Goal: Download file/media

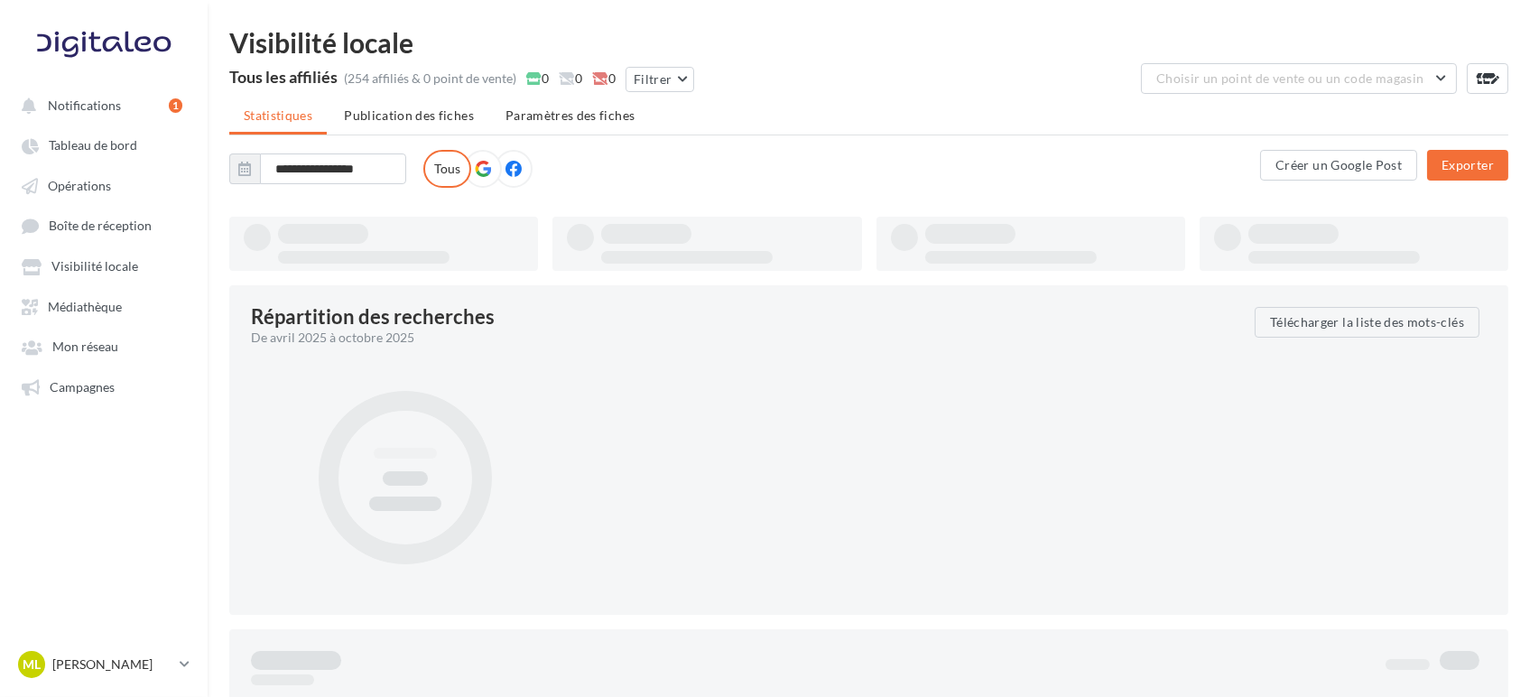
type input "**********"
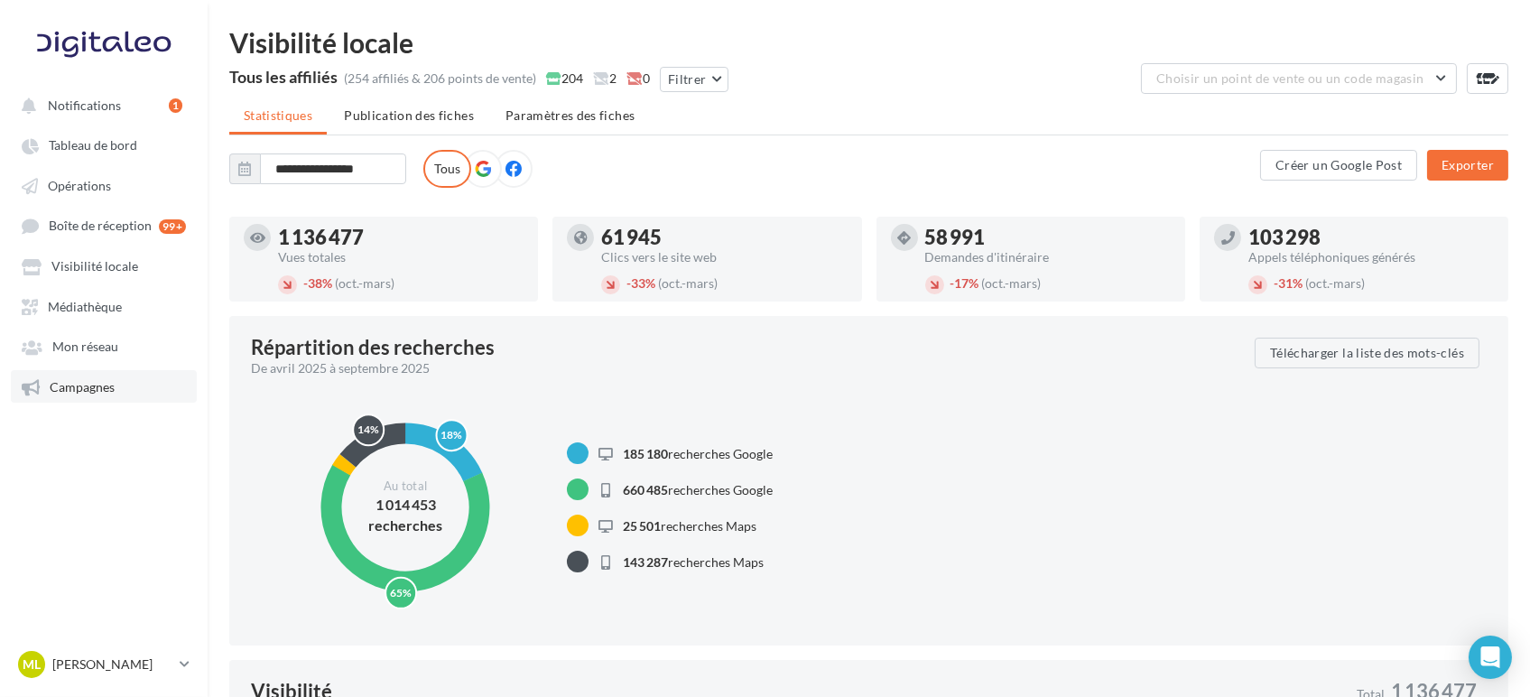
click at [100, 382] on span "Campagnes" at bounding box center [82, 386] width 65 height 15
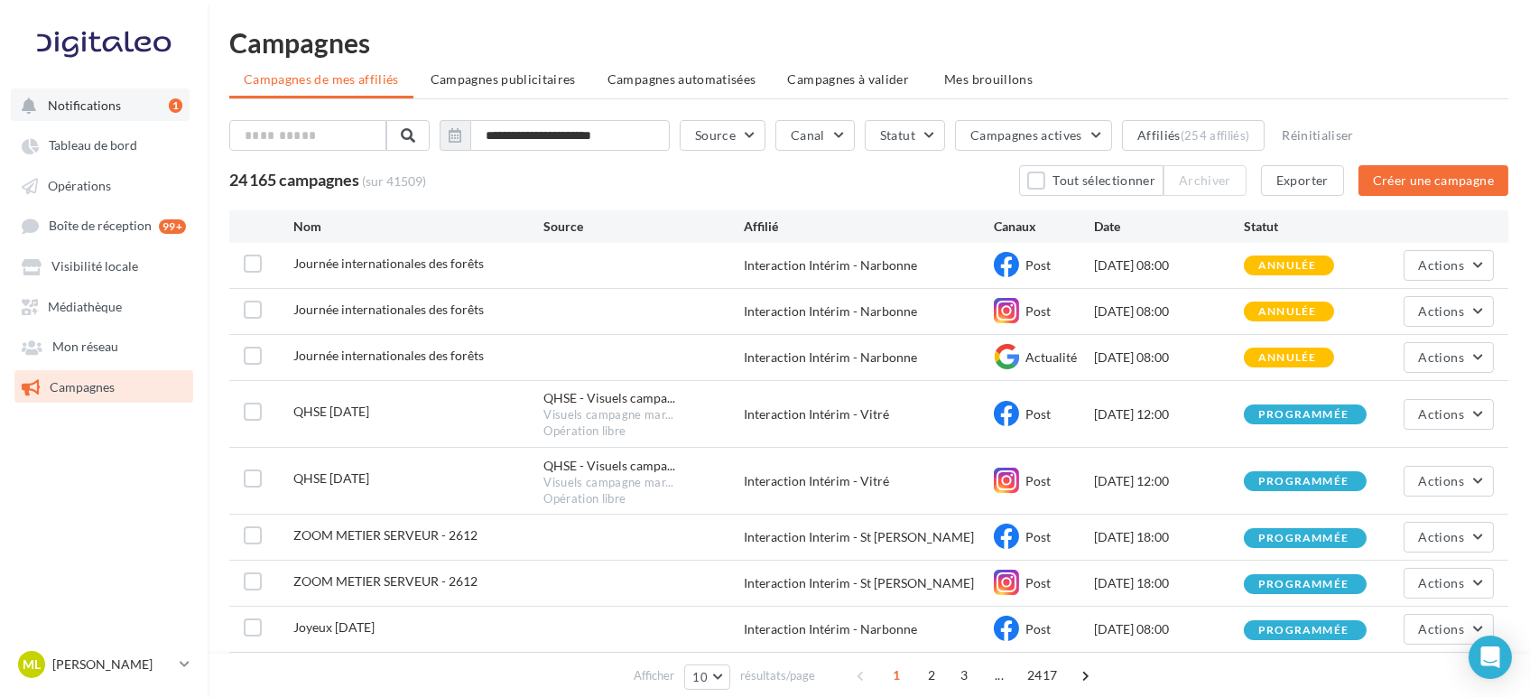
click at [67, 111] on span "Notifications" at bounding box center [84, 104] width 73 height 15
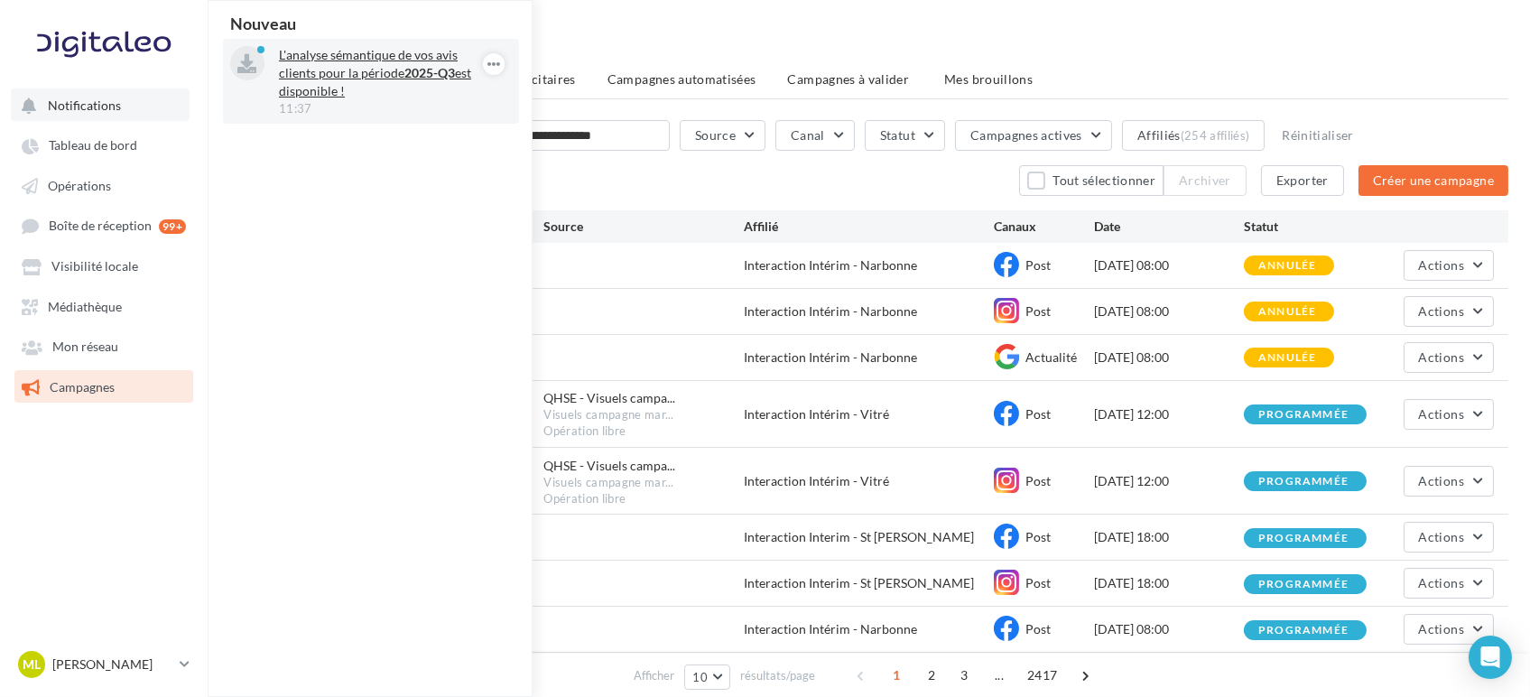
click at [319, 75] on p "L'analyse sémantique de vos avis clients pour la période 2025-Q3 est disponible…" at bounding box center [383, 73] width 209 height 54
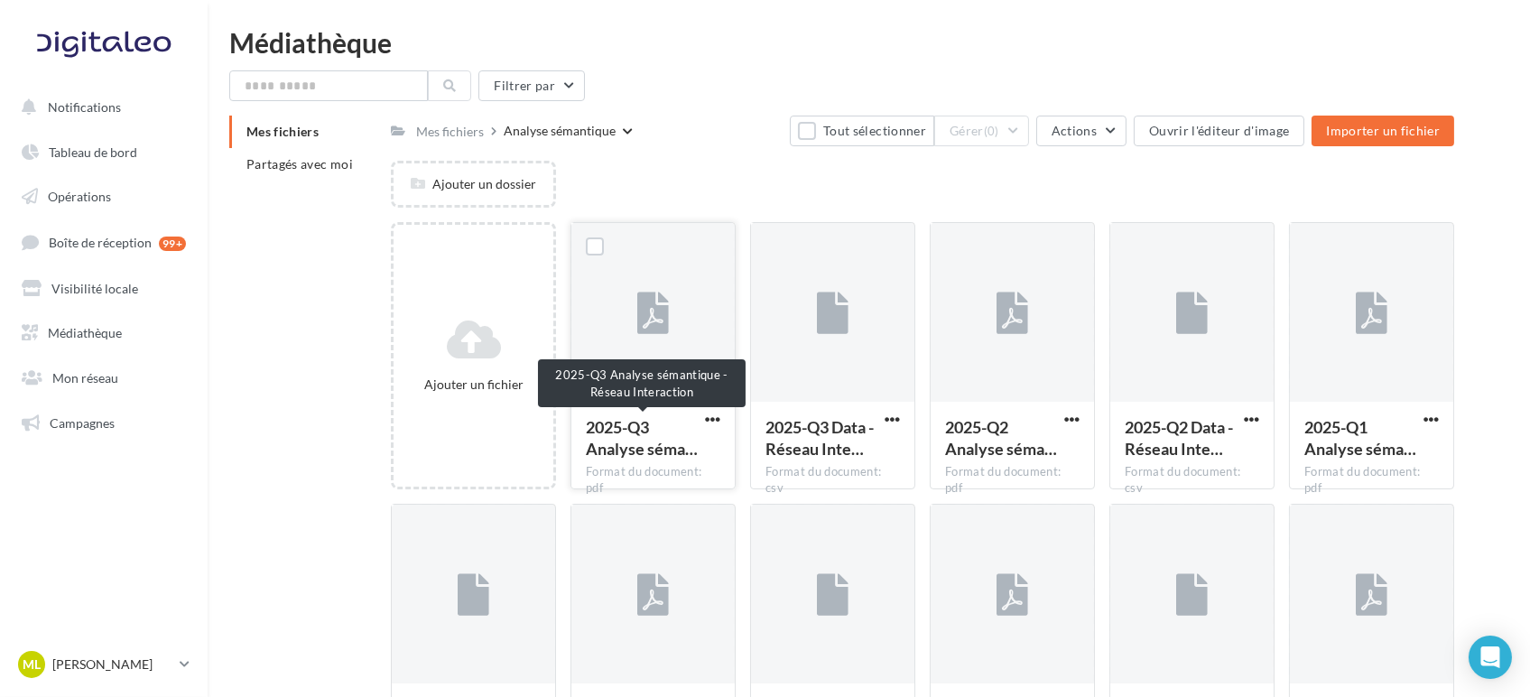
click at [640, 453] on span "2025-Q3 Analyse séma…" at bounding box center [642, 438] width 112 height 42
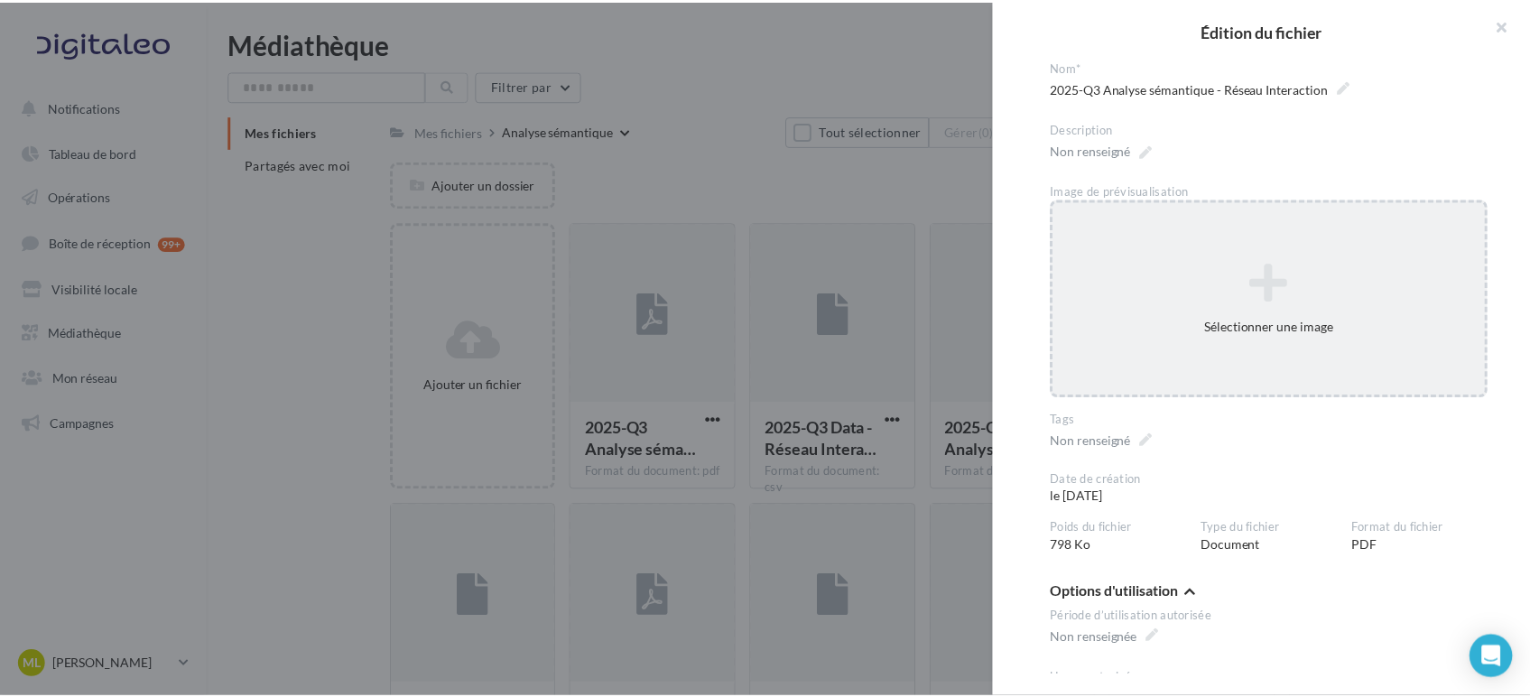
scroll to position [64, 0]
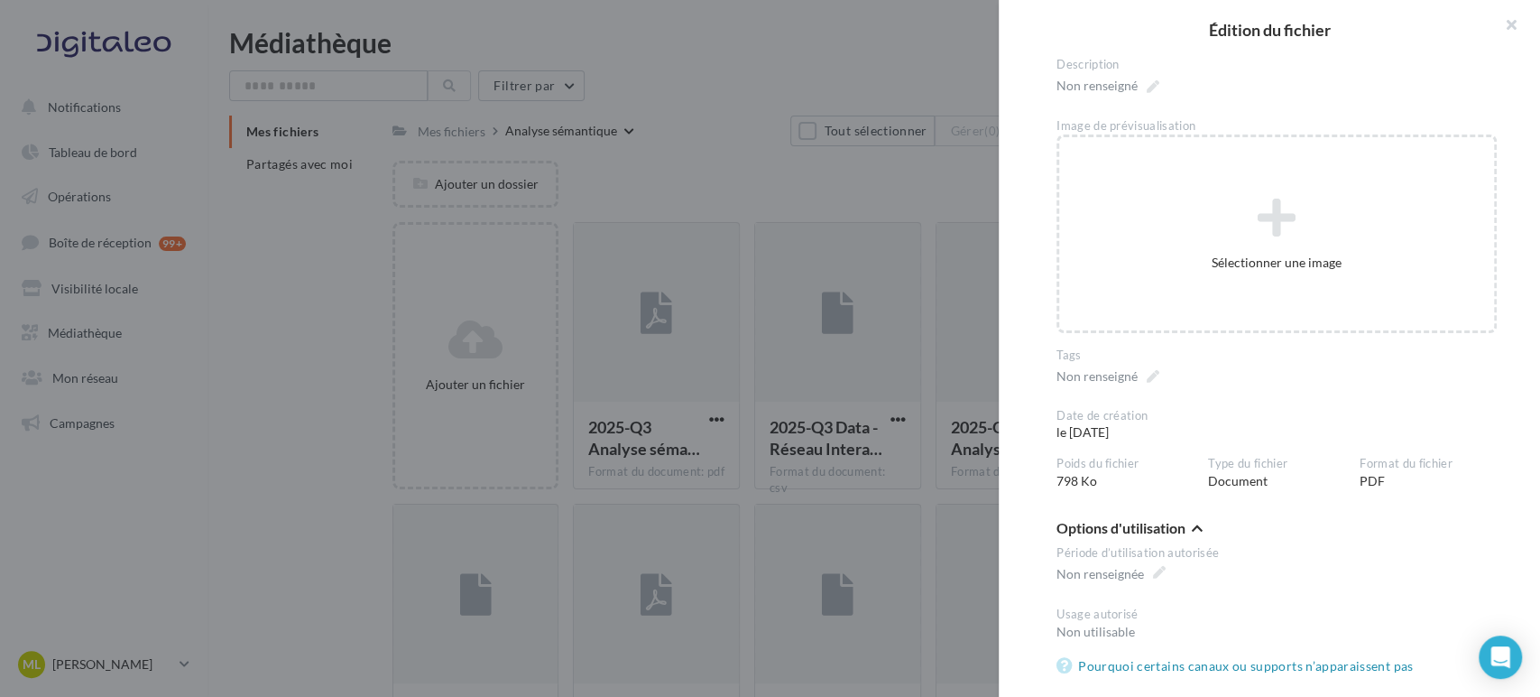
click at [572, 420] on div at bounding box center [770, 348] width 1540 height 697
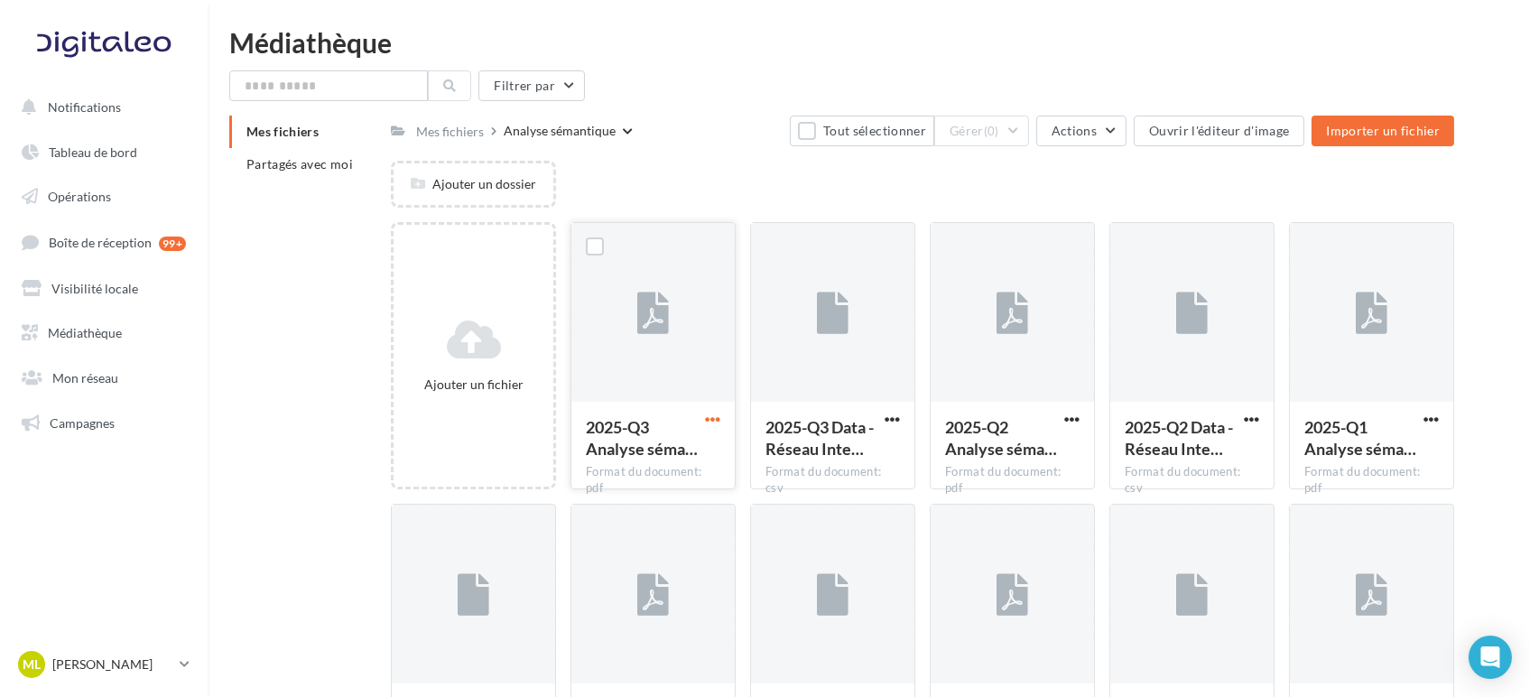
click at [711, 421] on span "button" at bounding box center [712, 419] width 15 height 15
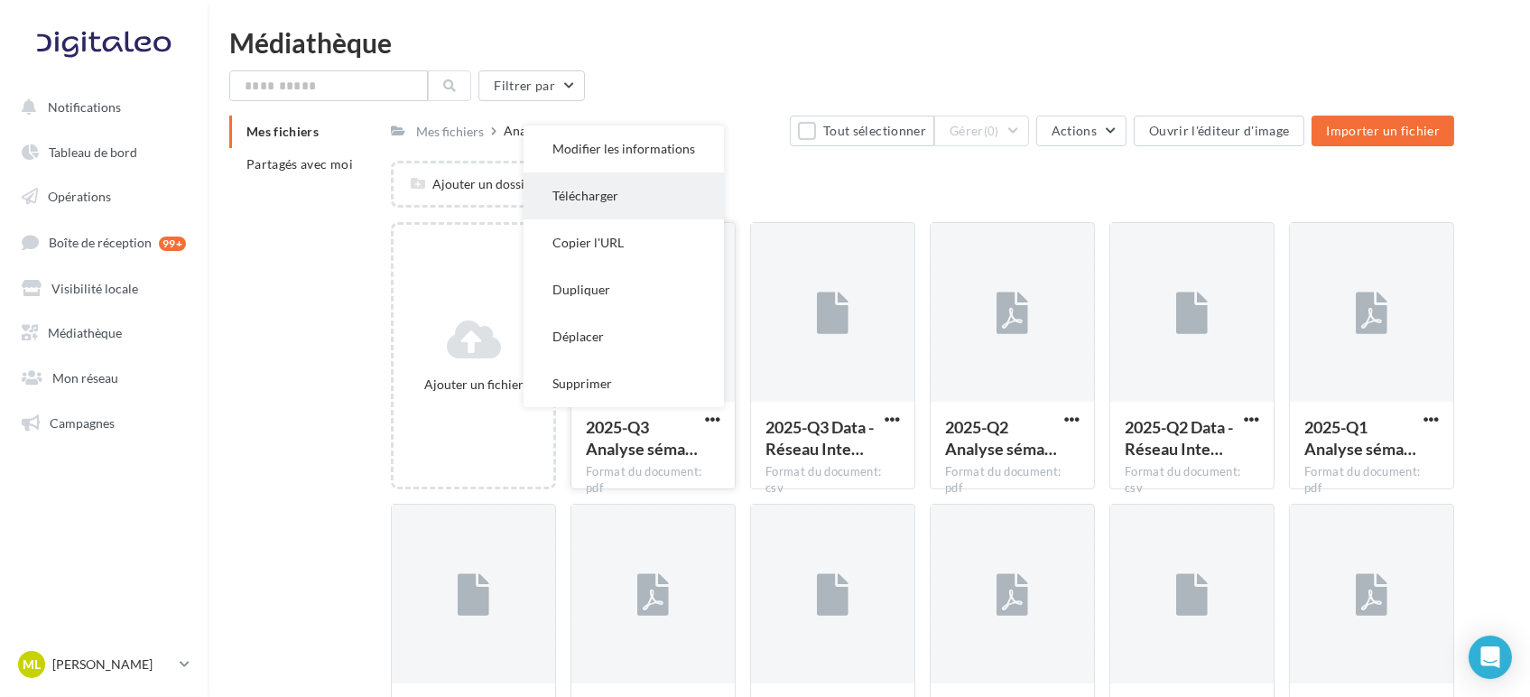
click at [617, 205] on button "Télécharger" at bounding box center [623, 195] width 200 height 47
click at [617, 205] on div "Ajouter un dossier" at bounding box center [929, 191] width 1077 height 61
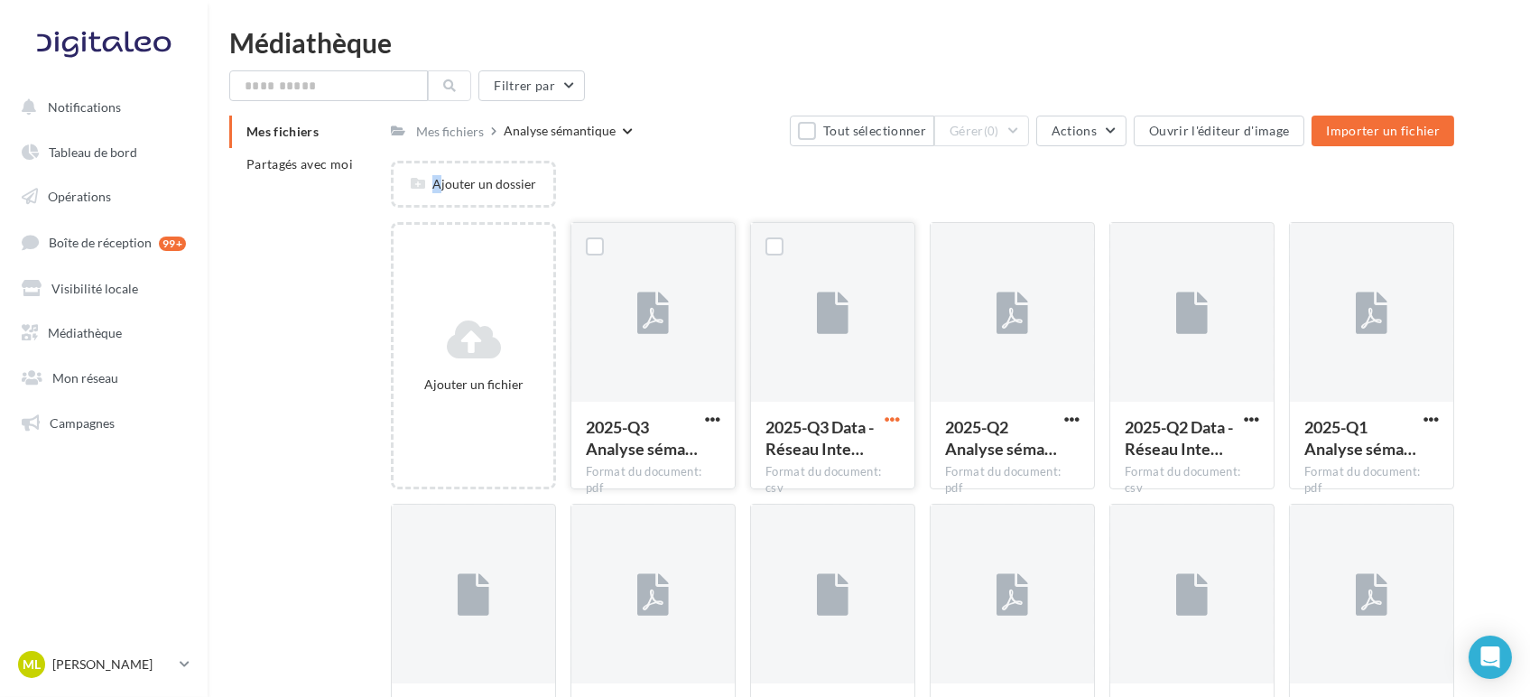
click at [894, 420] on span "button" at bounding box center [891, 419] width 15 height 15
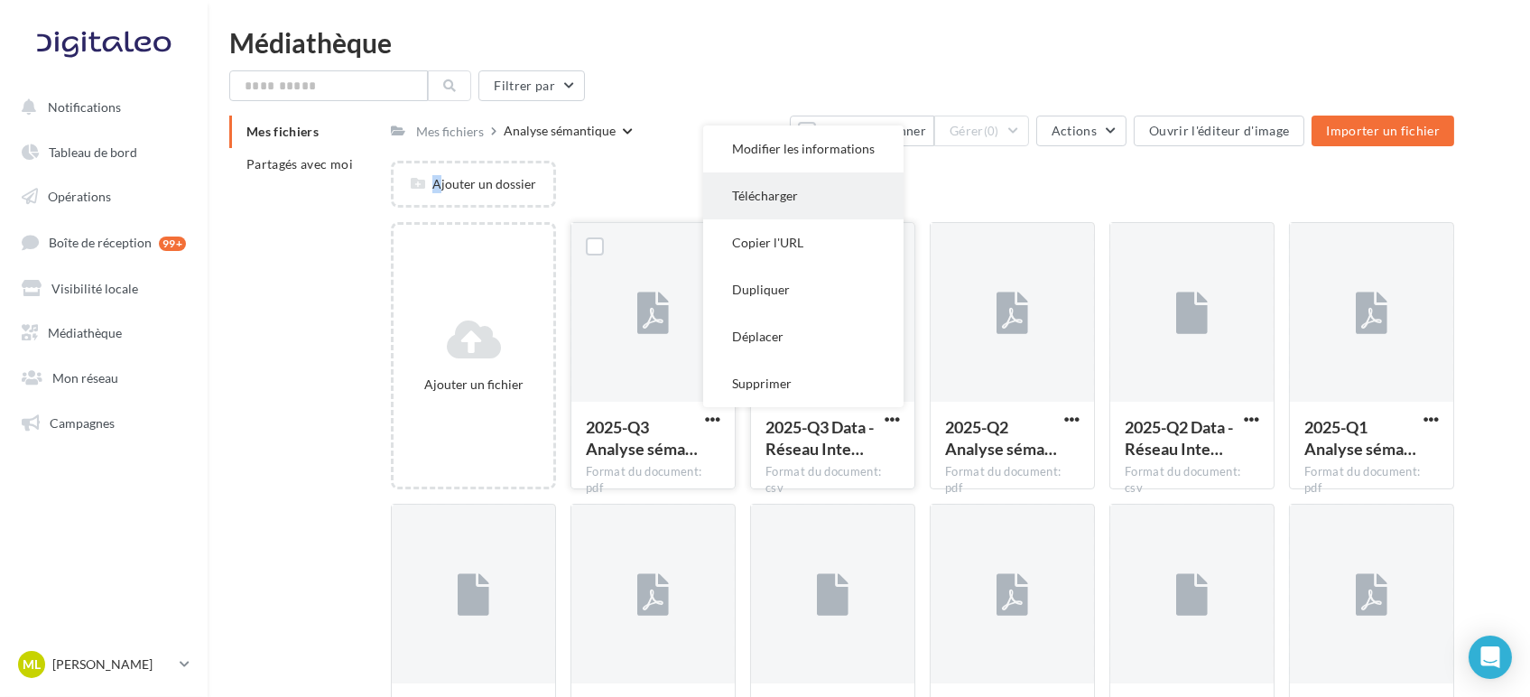
click at [773, 201] on button "Télécharger" at bounding box center [803, 195] width 200 height 47
